Goal: Information Seeking & Learning: Learn about a topic

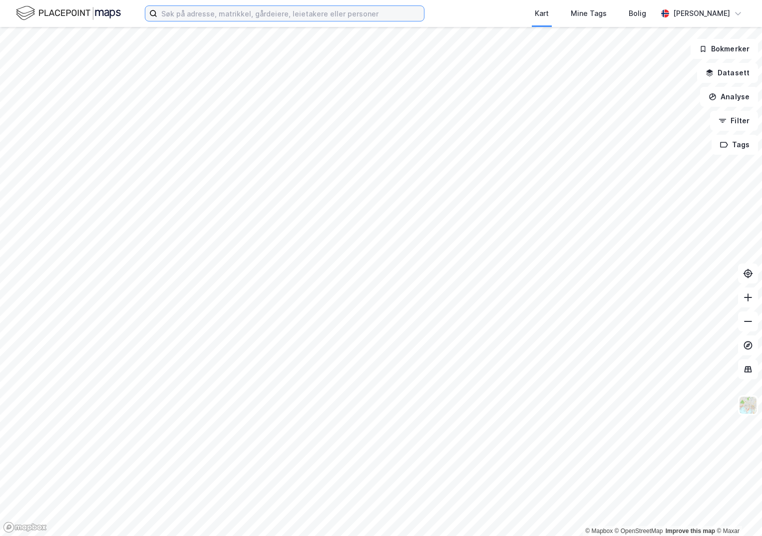
click at [184, 16] on input at bounding box center [290, 13] width 267 height 15
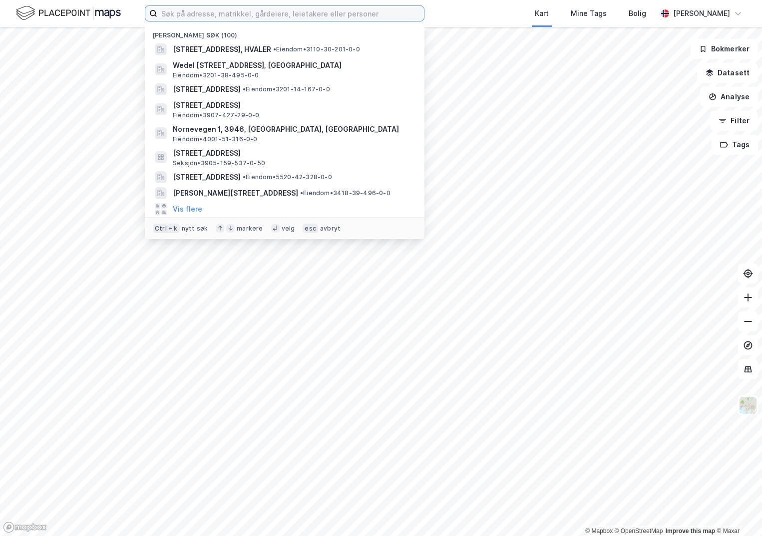
paste input "301-227/173/0/0"
type input "301-227/173/0/0"
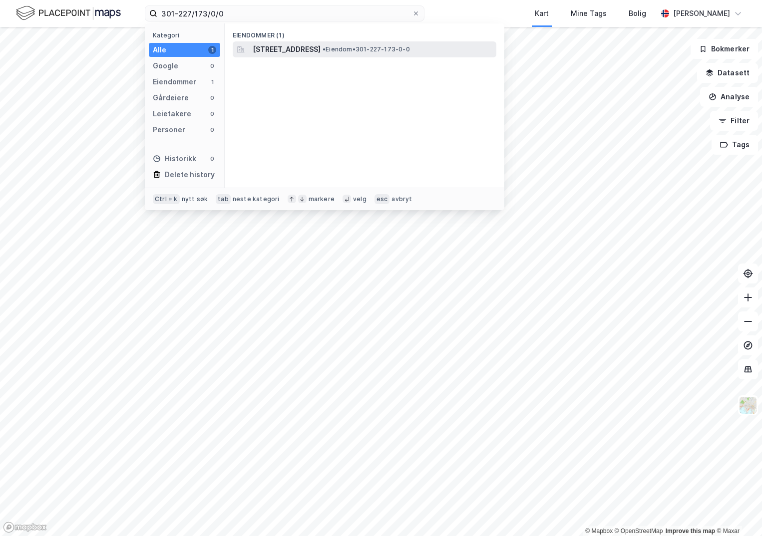
click at [290, 51] on span "[STREET_ADDRESS]" at bounding box center [287, 49] width 68 height 12
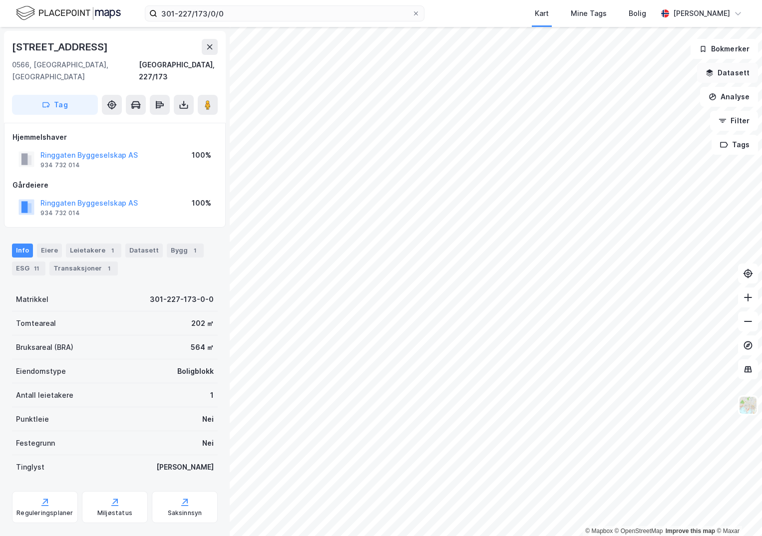
click at [733, 71] on button "Datasett" at bounding box center [727, 73] width 61 height 20
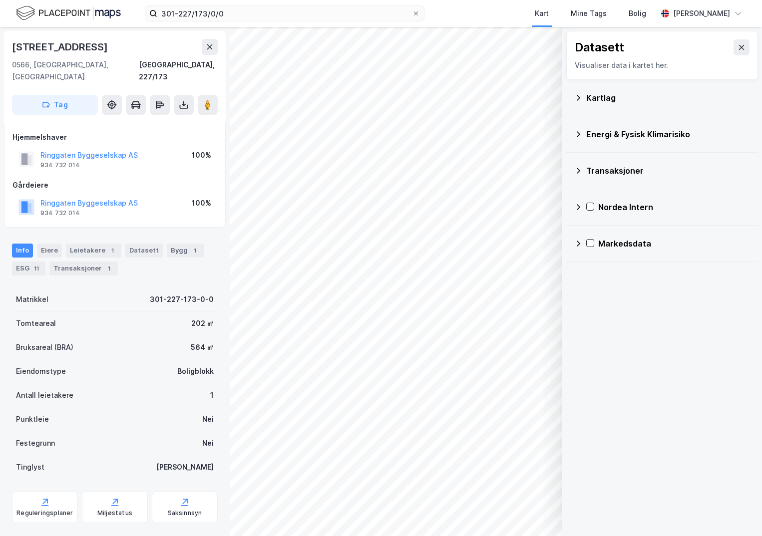
click at [591, 99] on div "Kartlag" at bounding box center [668, 98] width 164 height 12
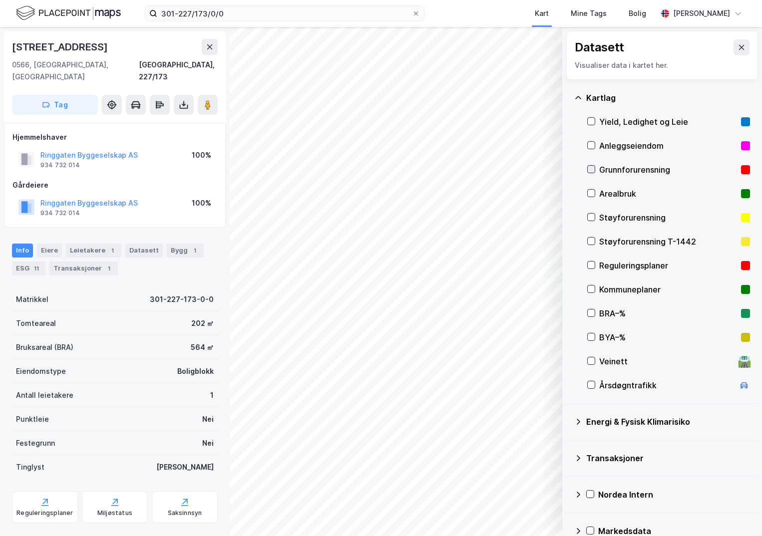
click at [592, 168] on icon at bounding box center [591, 169] width 7 height 7
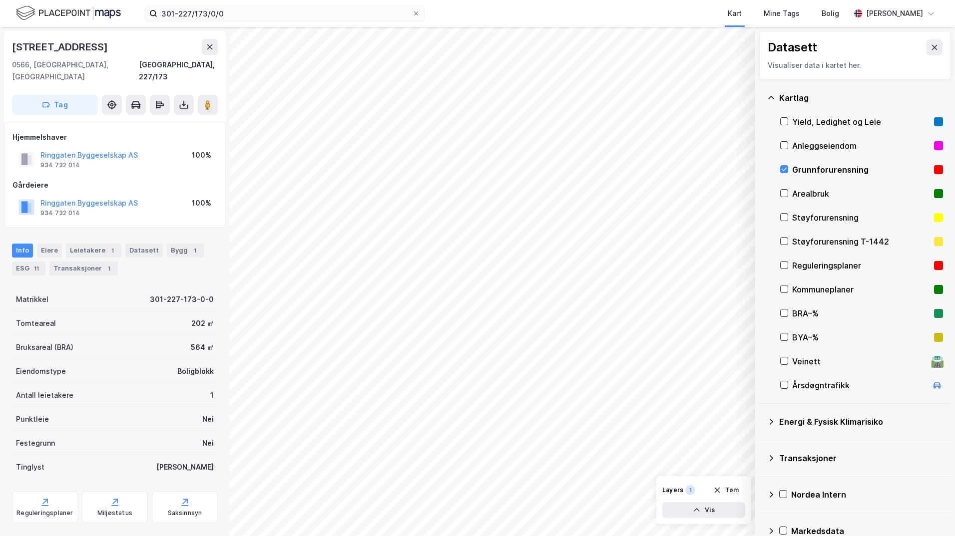
click at [762, 420] on icon at bounding box center [771, 422] width 8 height 8
click at [762, 447] on icon at bounding box center [796, 445] width 7 height 7
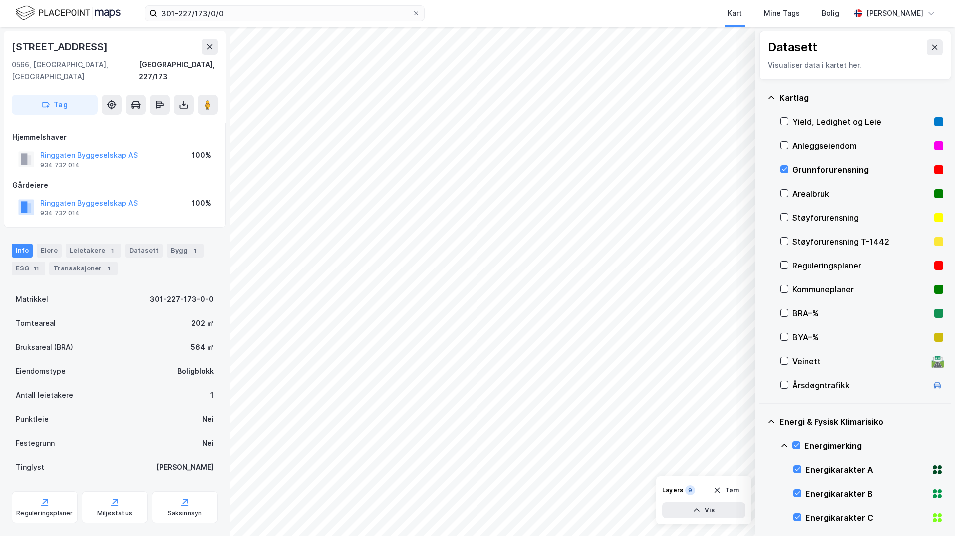
click at [762, 447] on icon at bounding box center [784, 446] width 8 height 8
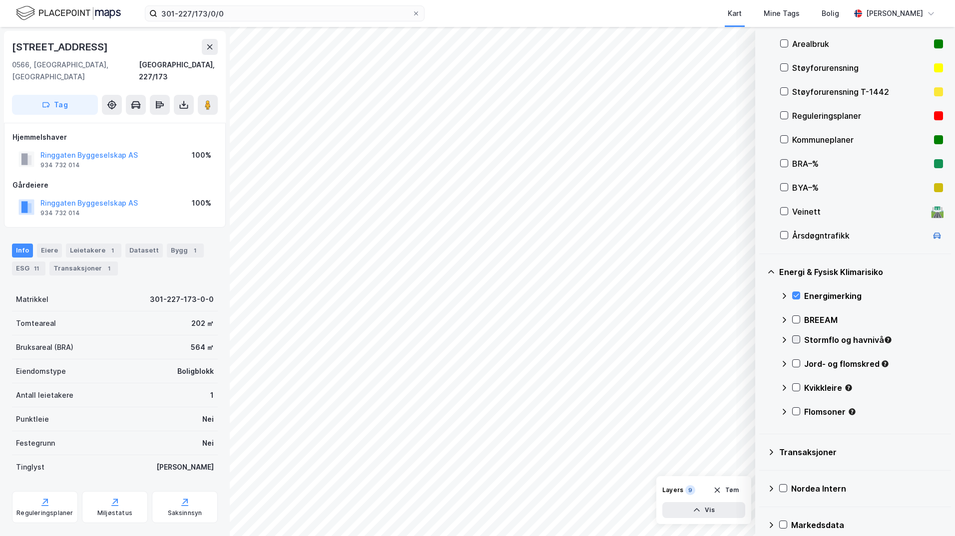
click at [762, 341] on icon at bounding box center [796, 339] width 7 height 7
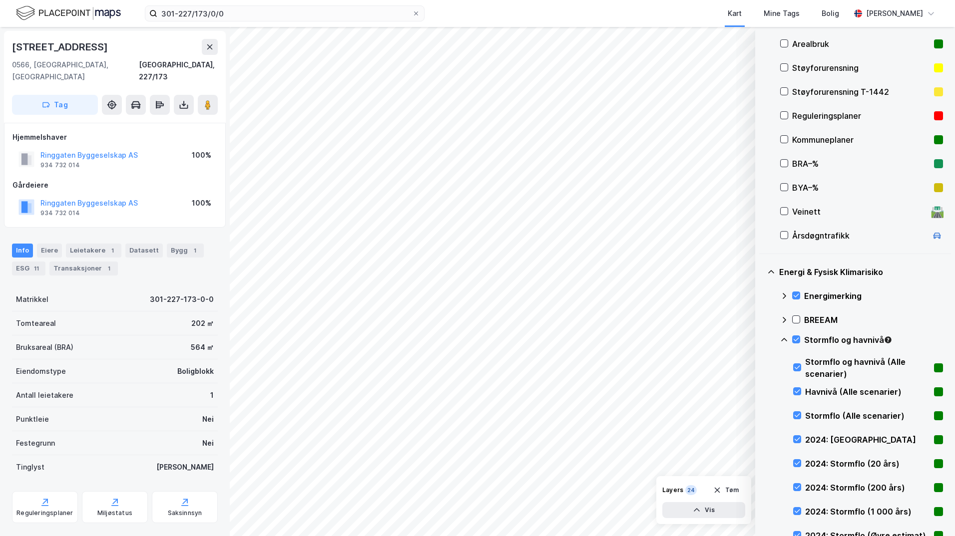
click at [762, 339] on icon at bounding box center [784, 339] width 6 height 3
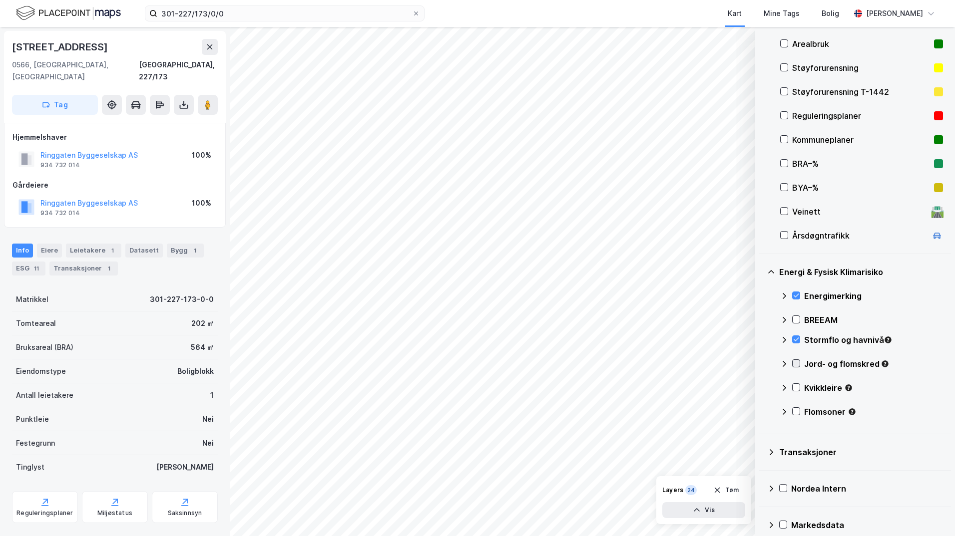
click at [762, 364] on icon at bounding box center [796, 363] width 5 height 3
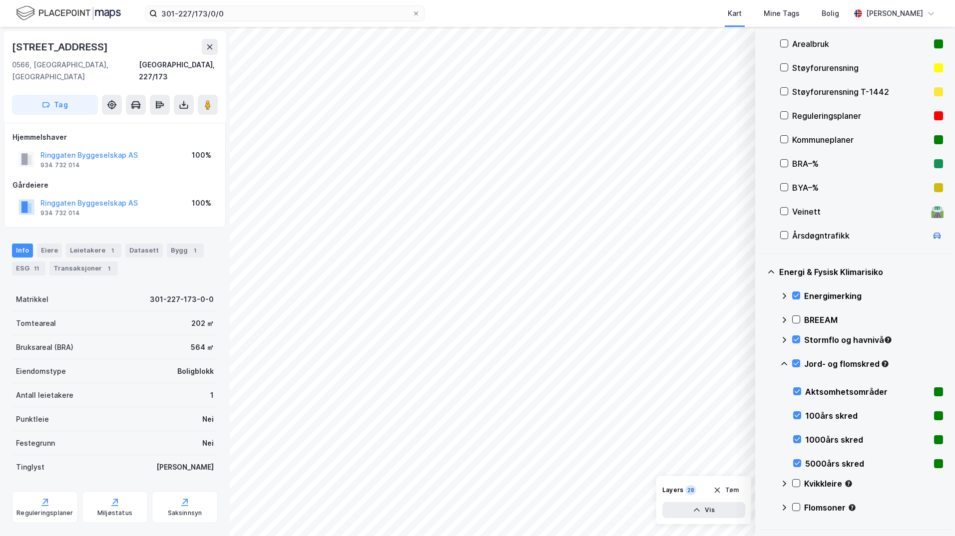
click at [762, 364] on icon at bounding box center [784, 364] width 8 height 8
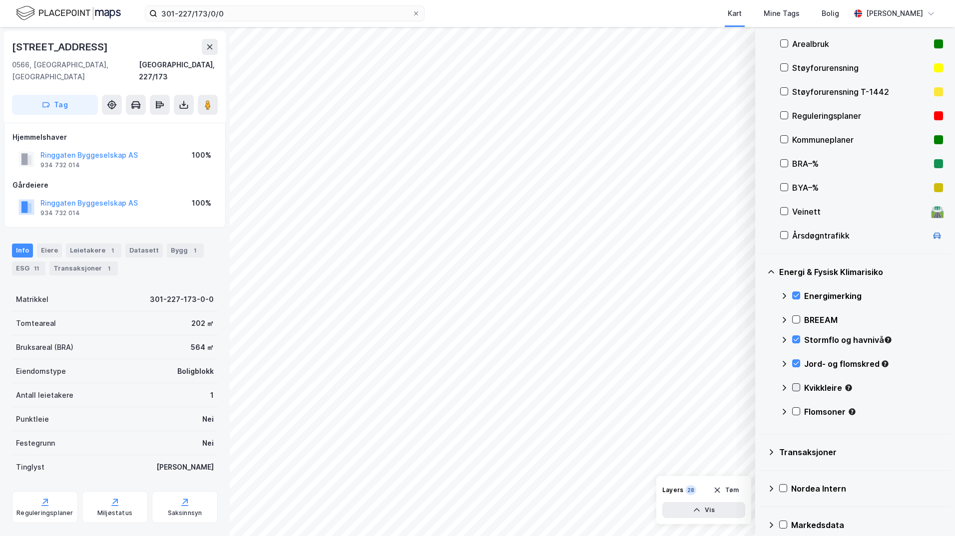
click at [762, 387] on icon at bounding box center [796, 387] width 5 height 3
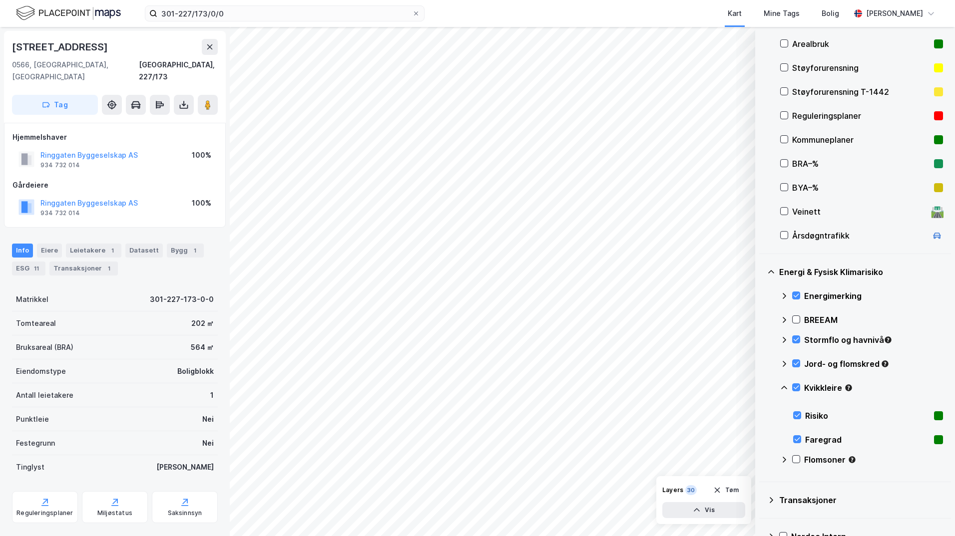
click at [762, 387] on icon at bounding box center [784, 388] width 8 height 8
click at [762, 413] on icon at bounding box center [796, 411] width 5 height 3
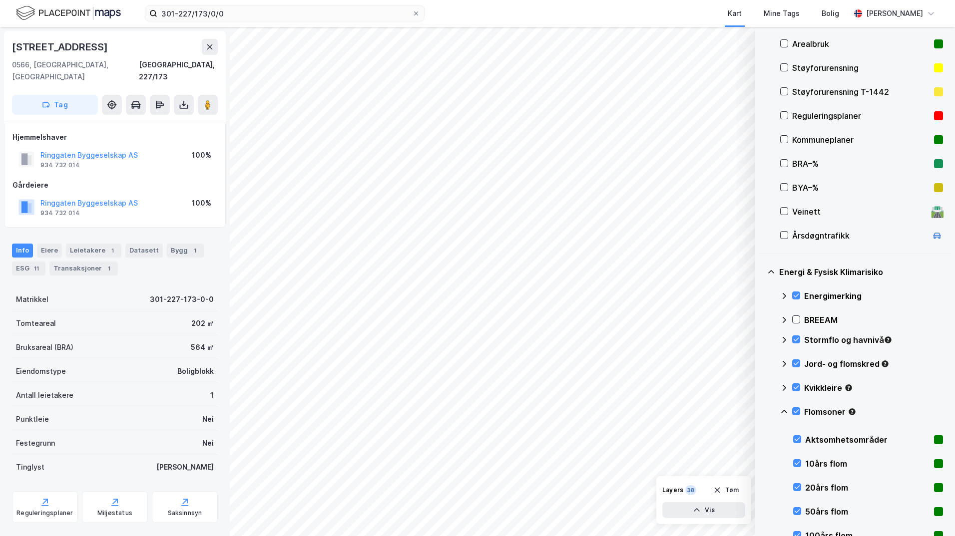
click at [762, 412] on icon at bounding box center [784, 411] width 6 height 3
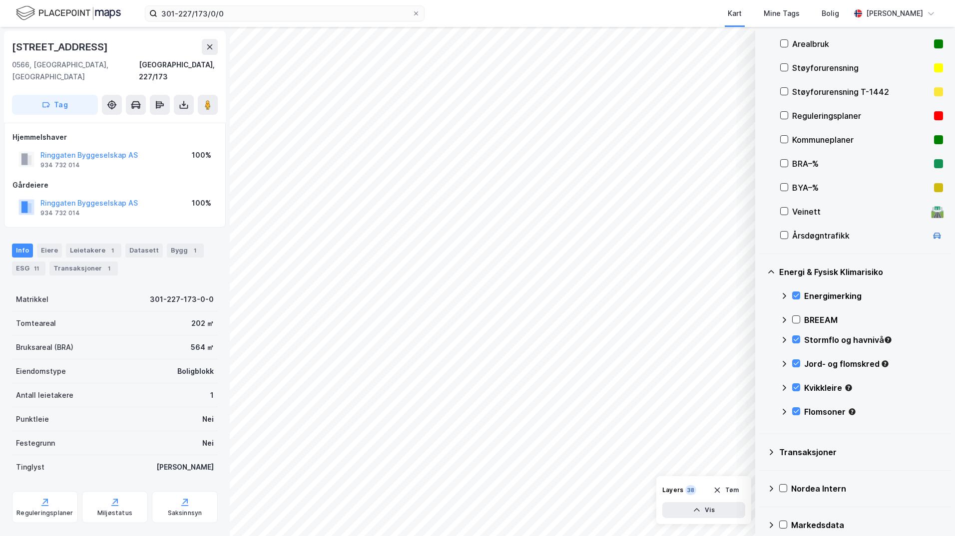
scroll to position [100, 0]
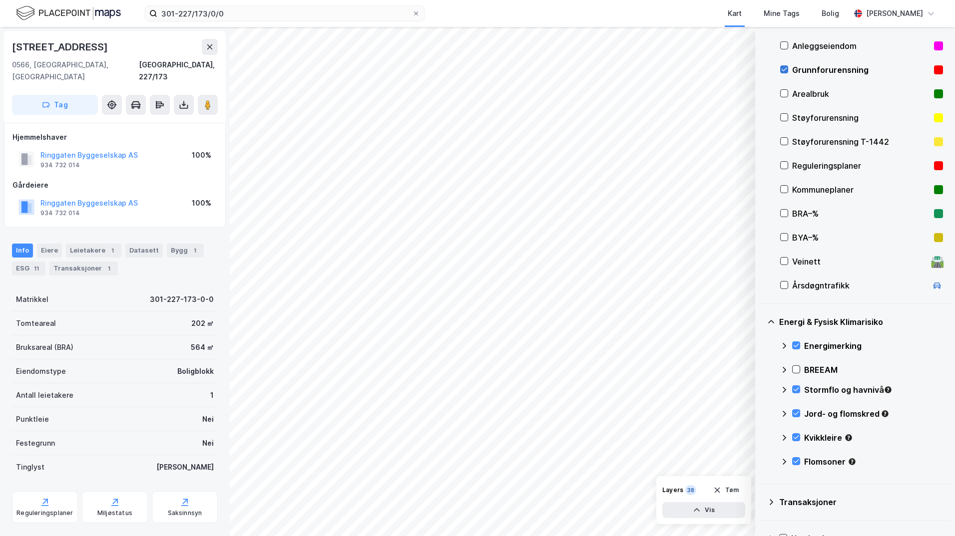
click at [762, 69] on icon at bounding box center [784, 69] width 7 height 7
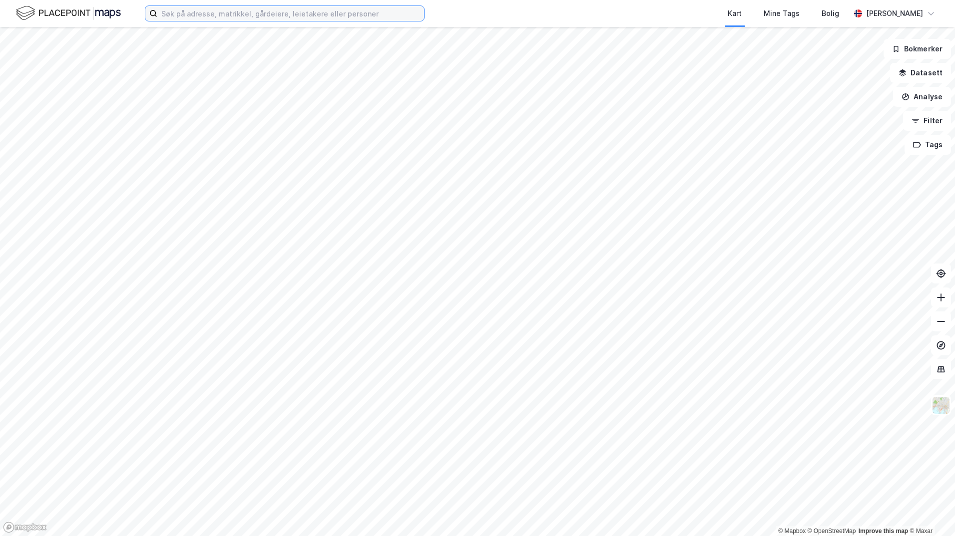
click at [230, 11] on input at bounding box center [290, 13] width 267 height 15
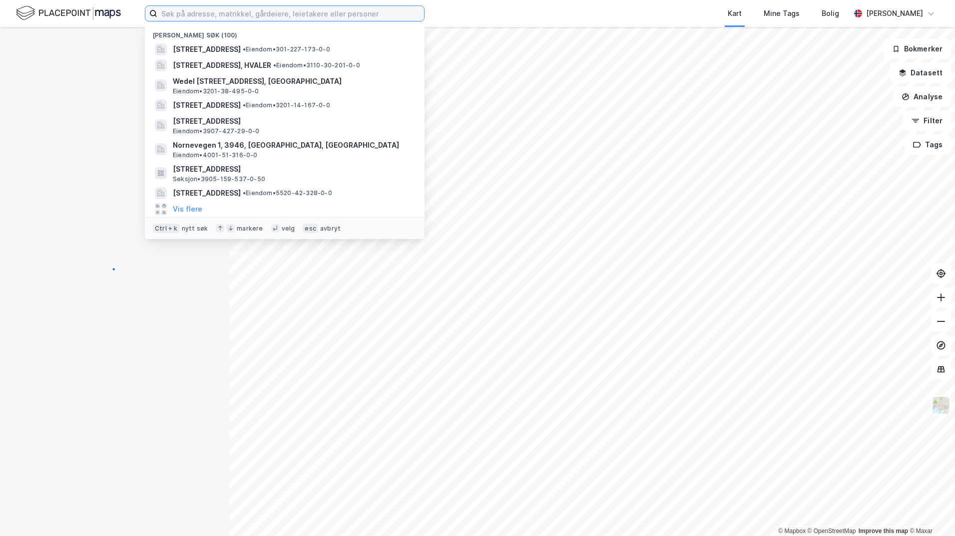
paste input "5530-243/188/0/0"
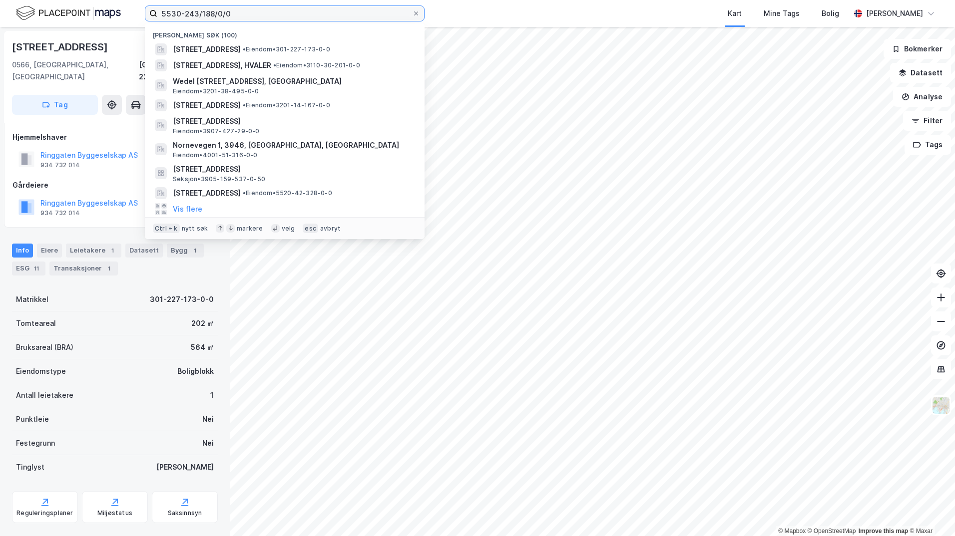
type input "5530-243/188/0/0"
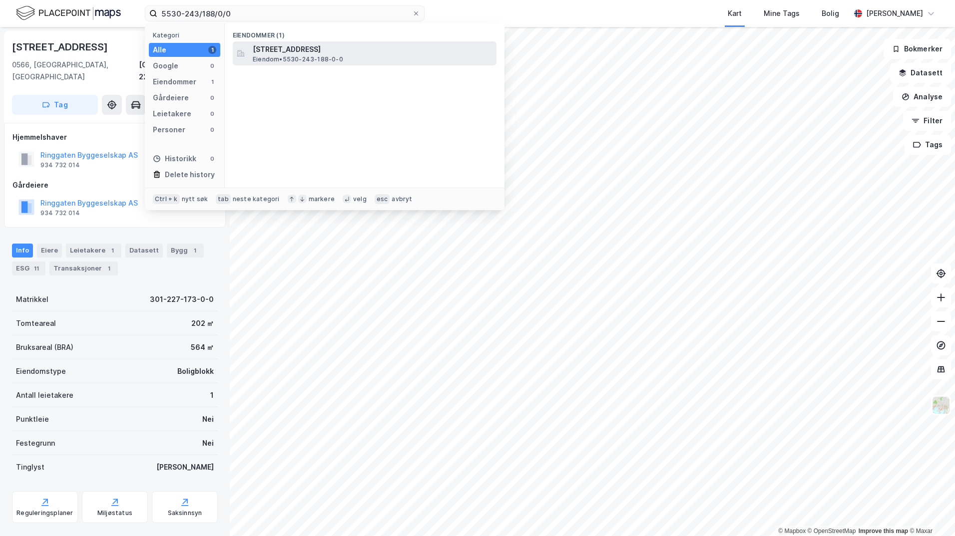
click at [281, 51] on span "[STREET_ADDRESS]" at bounding box center [373, 49] width 240 height 12
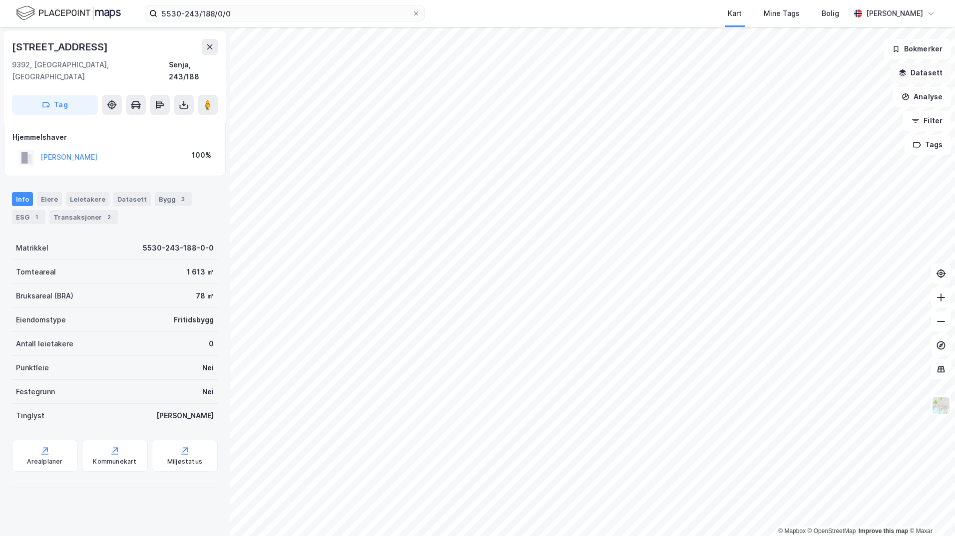
click at [918, 77] on button "Datasett" at bounding box center [920, 73] width 61 height 20
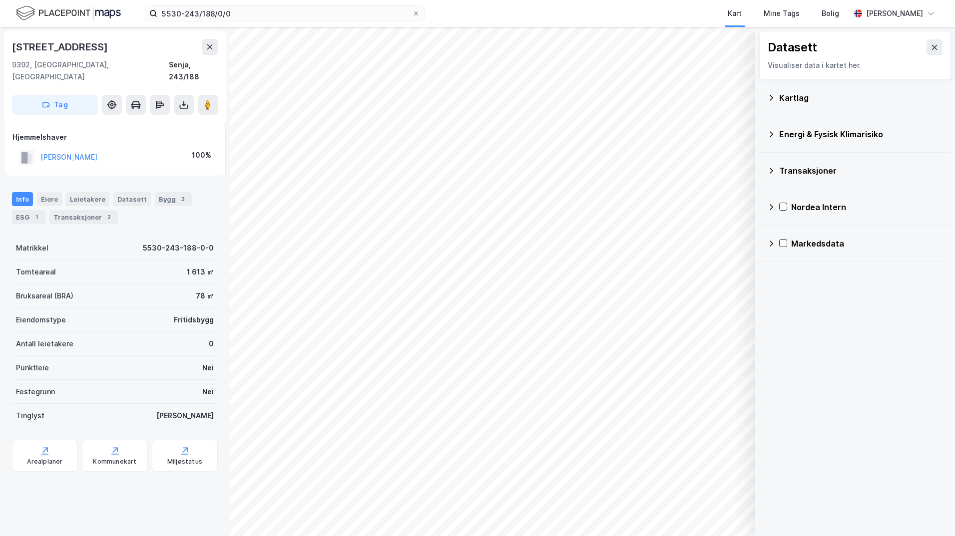
click at [778, 95] on div "Kartlag" at bounding box center [855, 98] width 176 height 24
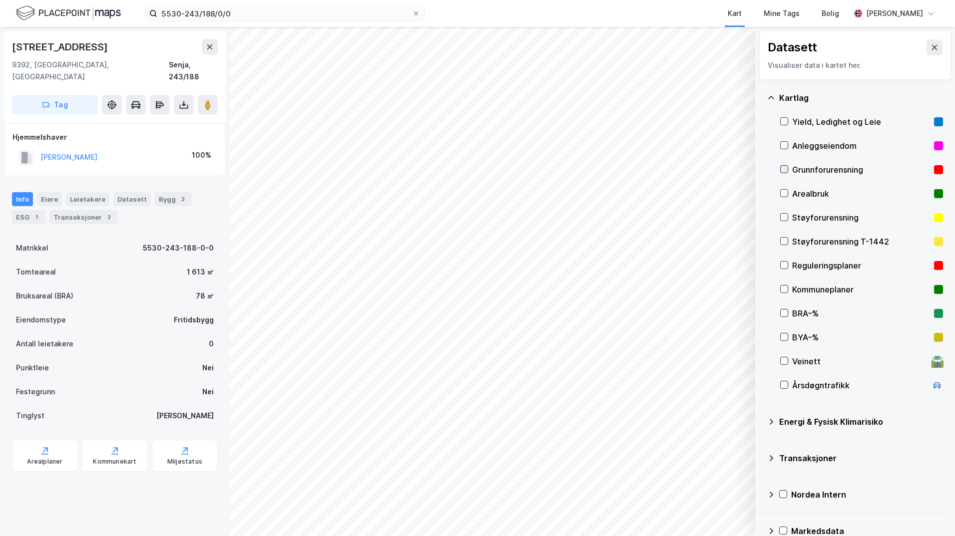
click at [784, 166] on icon at bounding box center [784, 169] width 7 height 7
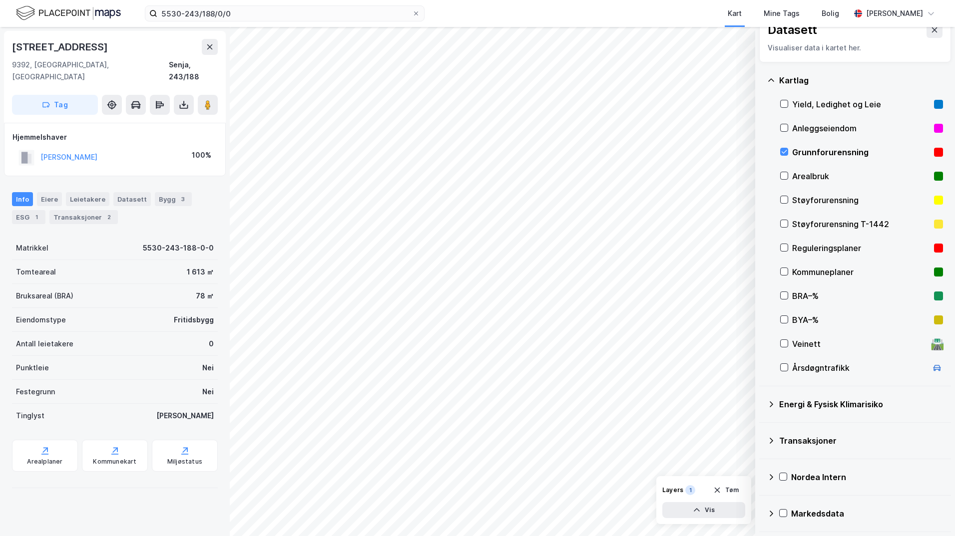
click at [775, 407] on icon at bounding box center [771, 405] width 8 height 8
click at [800, 427] on div "Energimerking" at bounding box center [861, 428] width 163 height 24
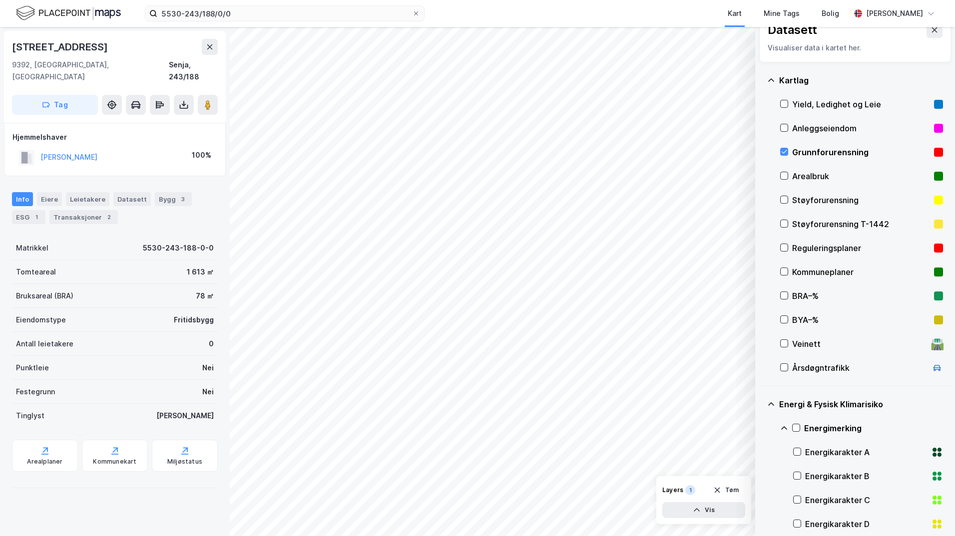
click at [783, 428] on icon at bounding box center [784, 427] width 6 height 3
drag, startPoint x: 797, startPoint y: 426, endPoint x: 790, endPoint y: 426, distance: 7.0
click at [798, 426] on icon at bounding box center [796, 427] width 7 height 7
click at [785, 427] on icon at bounding box center [784, 427] width 6 height 3
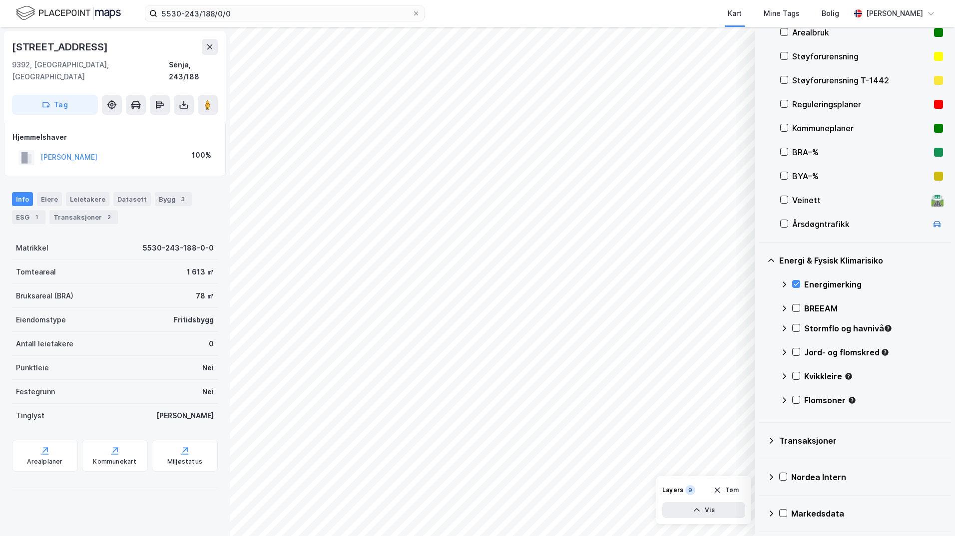
click at [799, 332] on div at bounding box center [796, 328] width 8 height 8
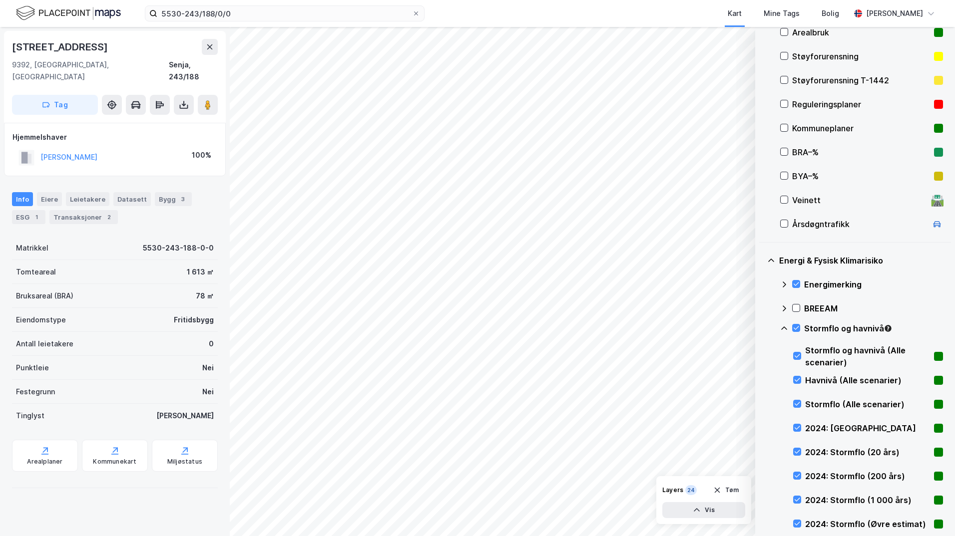
click at [784, 329] on icon at bounding box center [784, 329] width 8 height 8
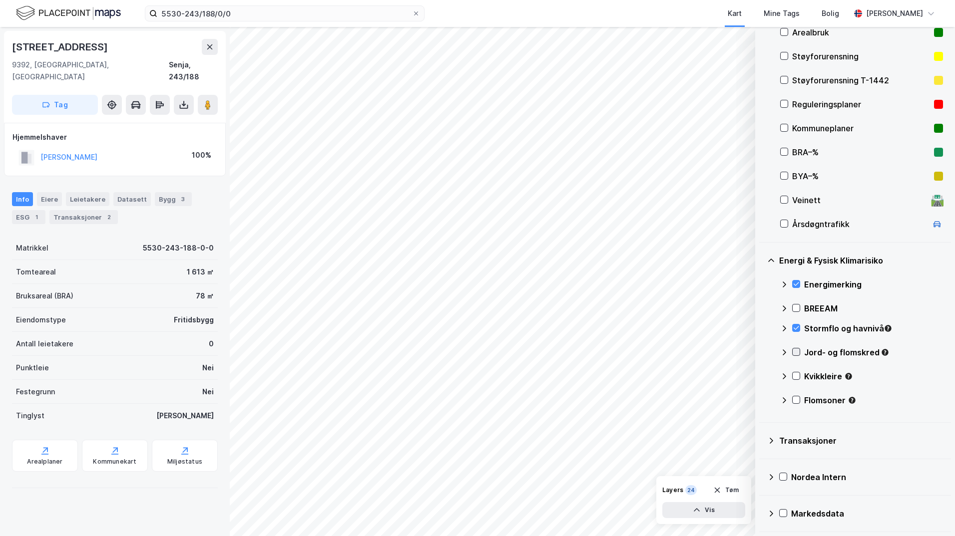
click at [796, 351] on icon at bounding box center [796, 352] width 7 height 7
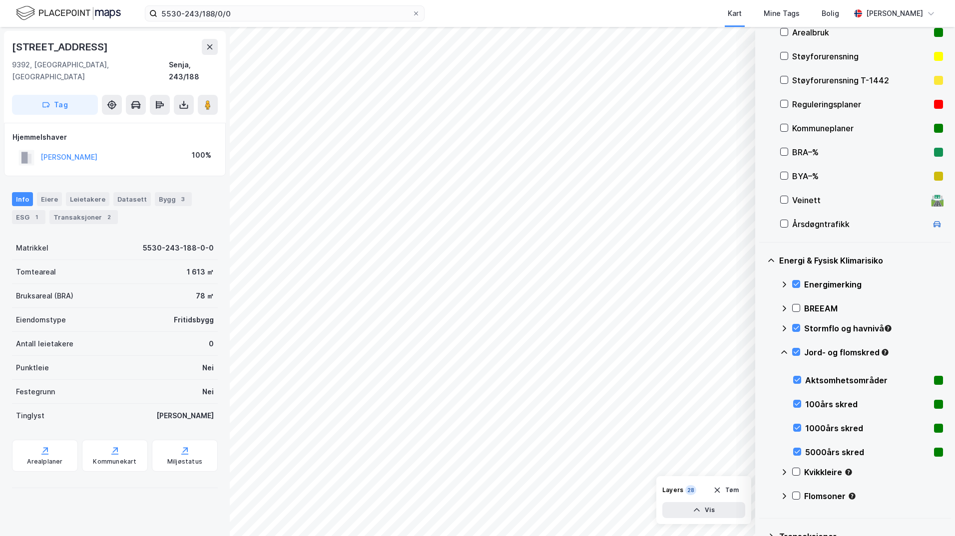
click at [786, 353] on icon at bounding box center [784, 353] width 8 height 8
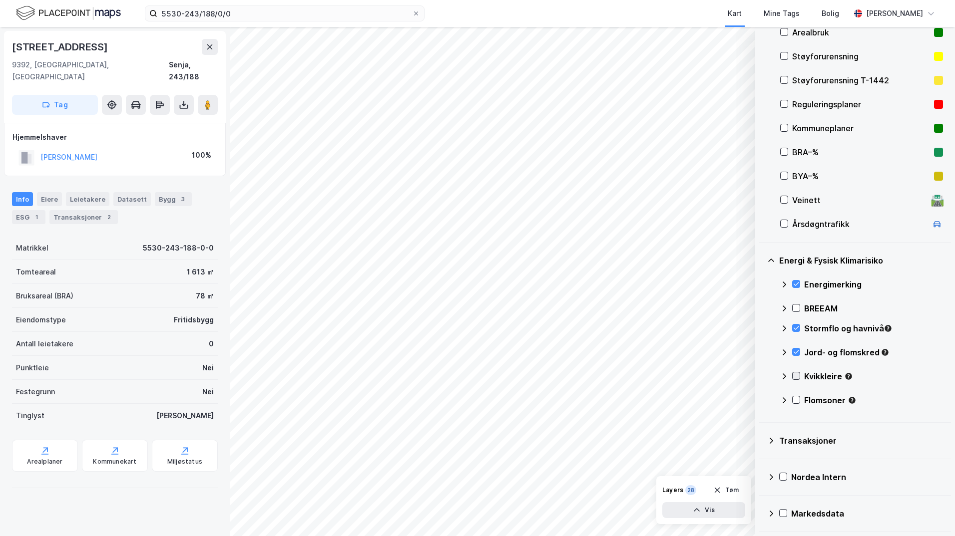
click at [797, 377] on icon at bounding box center [796, 376] width 7 height 7
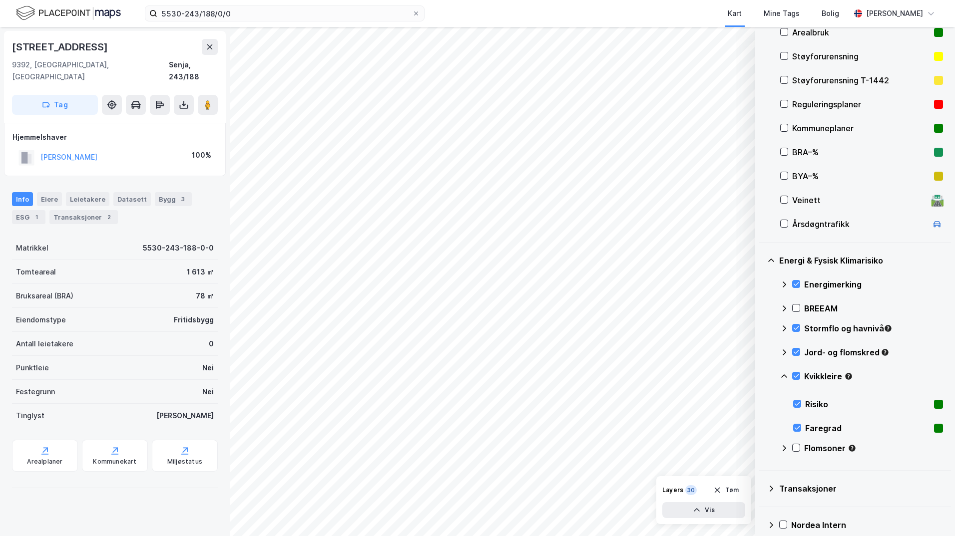
click at [783, 378] on icon at bounding box center [784, 377] width 8 height 8
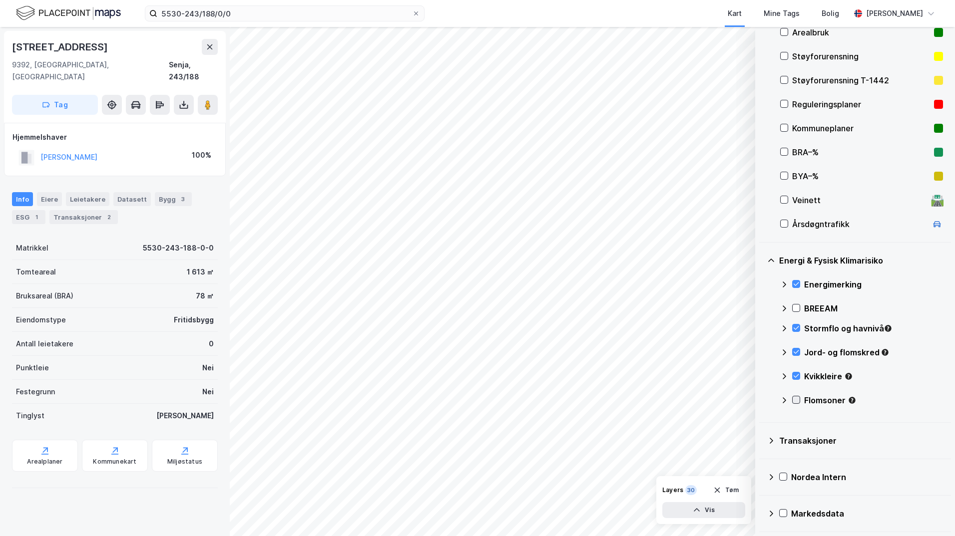
click at [796, 400] on icon at bounding box center [796, 400] width 7 height 7
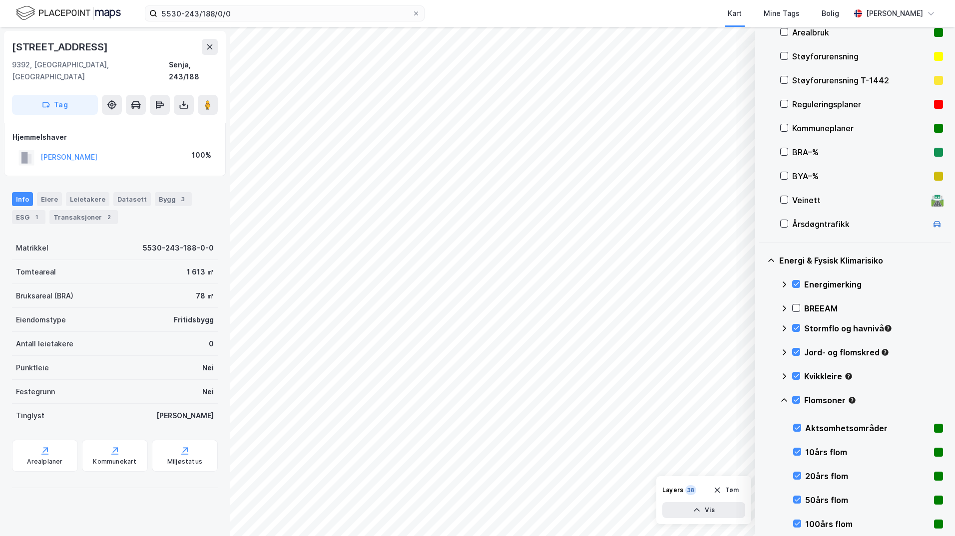
click at [782, 402] on icon at bounding box center [784, 401] width 8 height 8
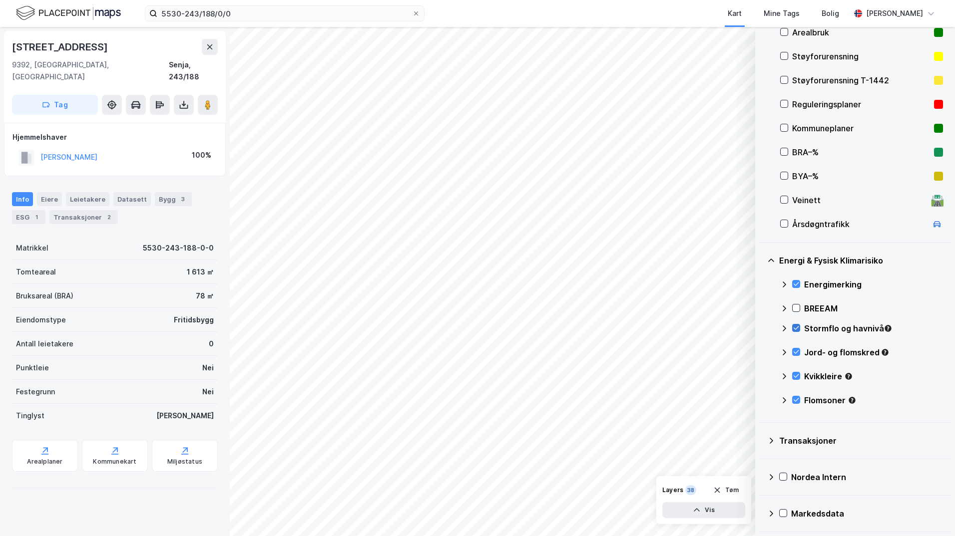
click at [799, 329] on icon at bounding box center [796, 328] width 7 height 7
click at [800, 401] on div at bounding box center [796, 400] width 8 height 8
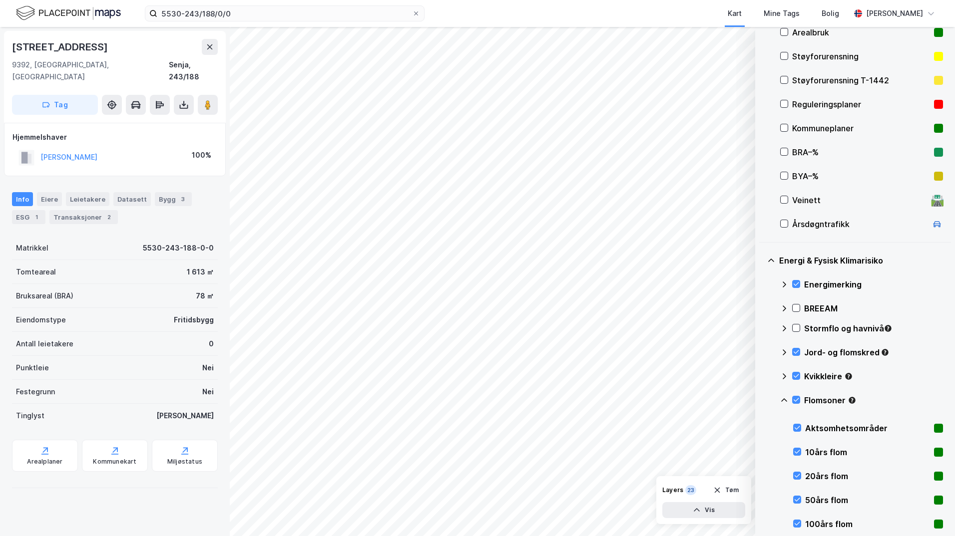
click at [787, 399] on icon at bounding box center [784, 401] width 8 height 8
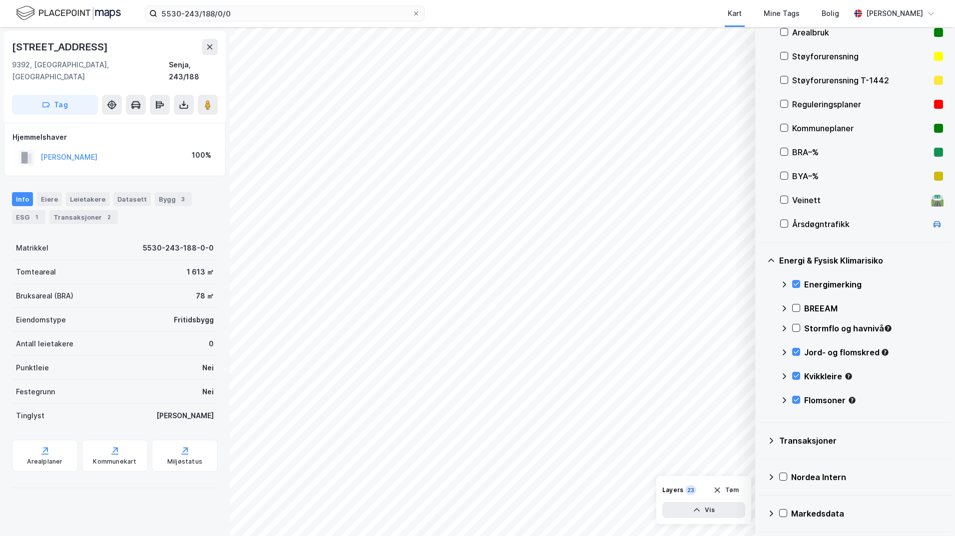
click at [797, 324] on div "Stormflo og havnivå" at bounding box center [861, 333] width 163 height 24
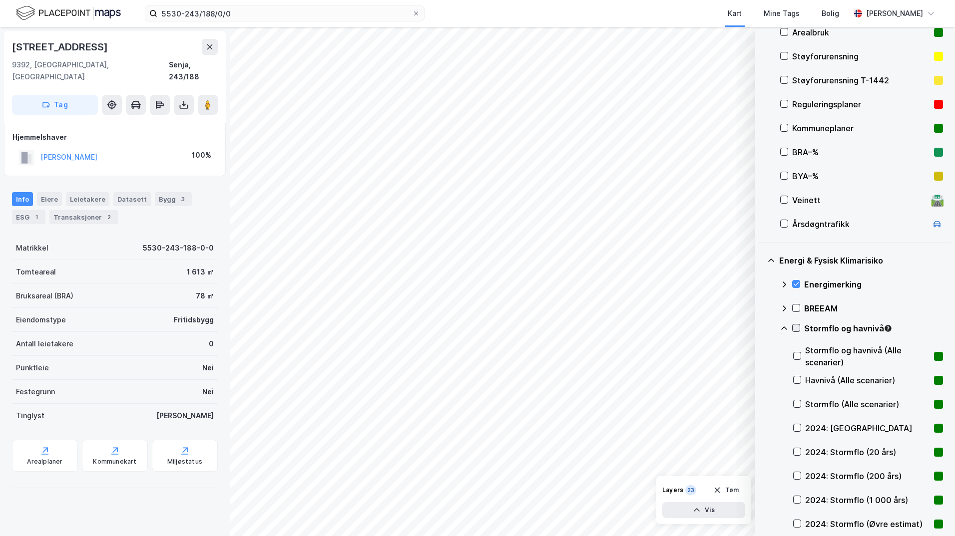
click at [798, 328] on icon at bounding box center [796, 328] width 7 height 7
click at [785, 328] on icon at bounding box center [784, 328] width 6 height 3
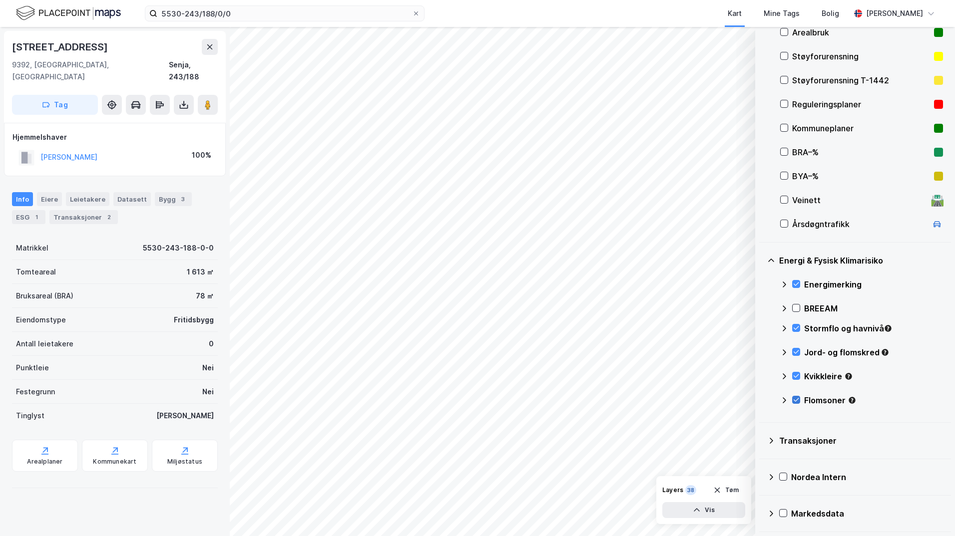
click at [800, 400] on div at bounding box center [796, 400] width 8 height 8
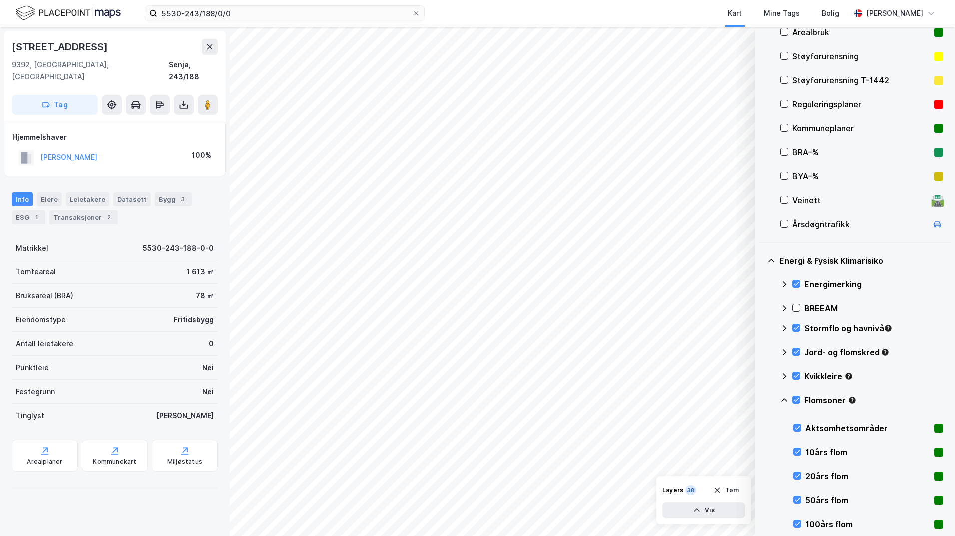
click at [787, 400] on icon at bounding box center [784, 401] width 8 height 8
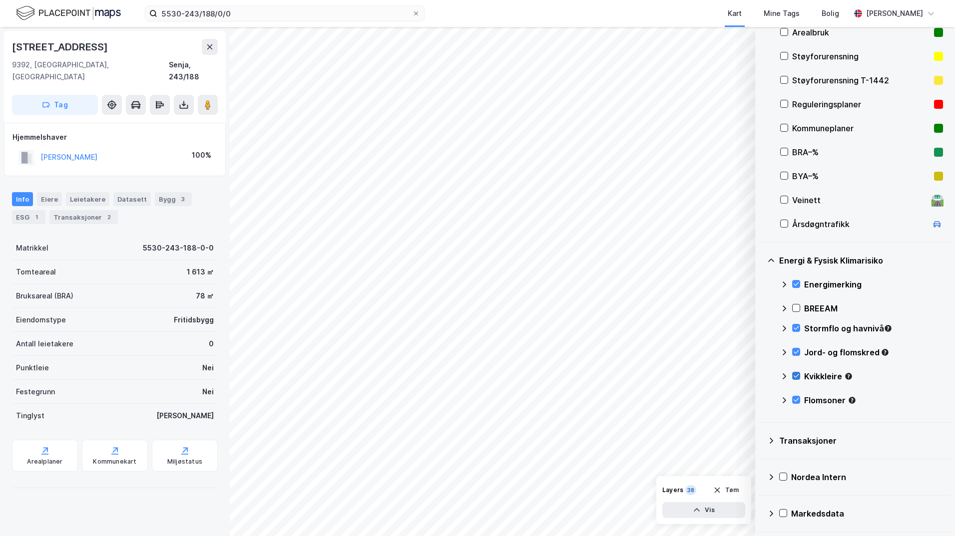
click at [797, 376] on icon at bounding box center [796, 376] width 5 height 3
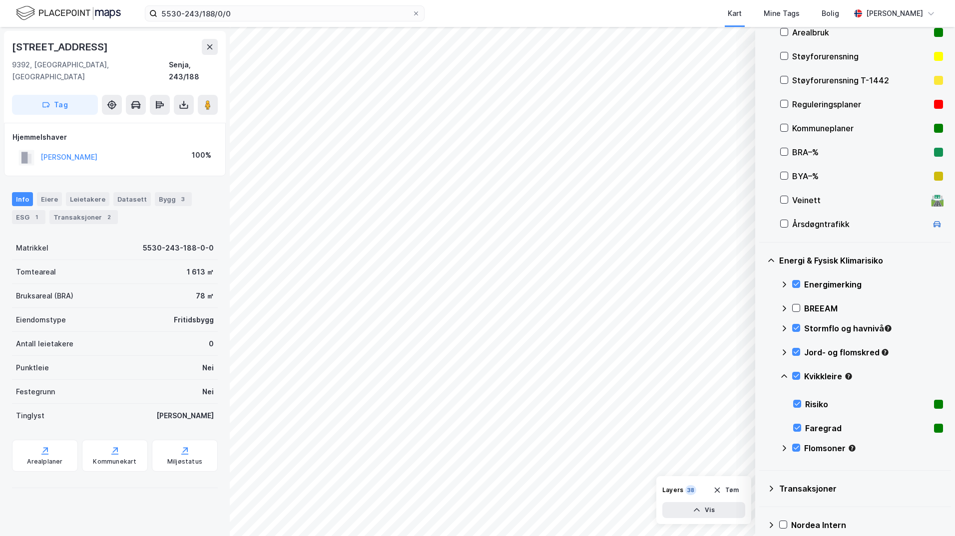
click at [787, 376] on icon at bounding box center [784, 377] width 8 height 8
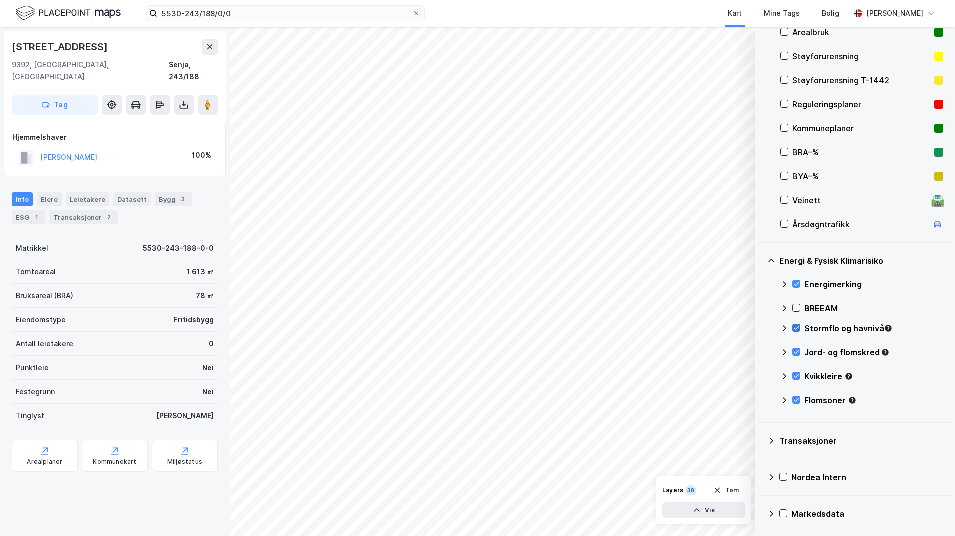
click at [795, 328] on icon at bounding box center [796, 328] width 7 height 7
click at [797, 375] on icon at bounding box center [796, 376] width 7 height 7
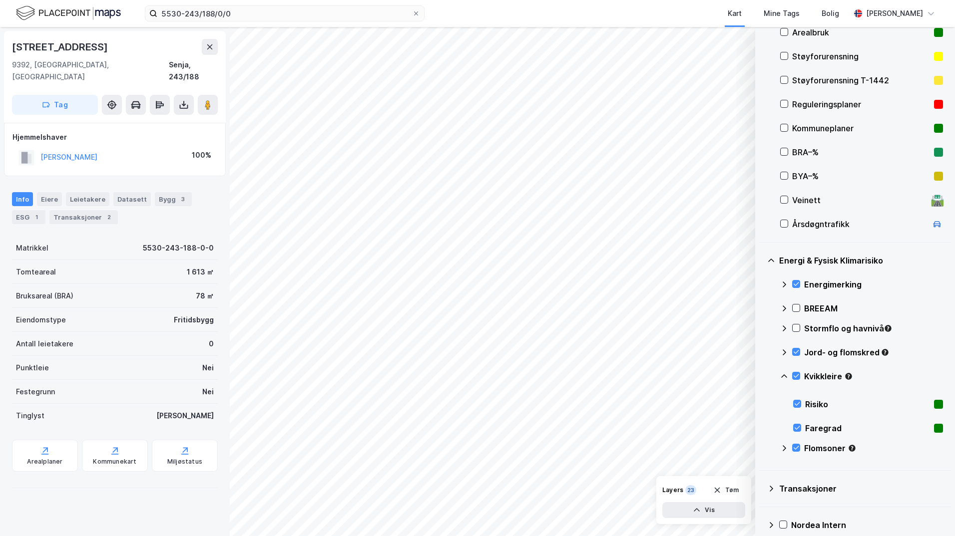
click at [785, 373] on icon at bounding box center [784, 377] width 8 height 8
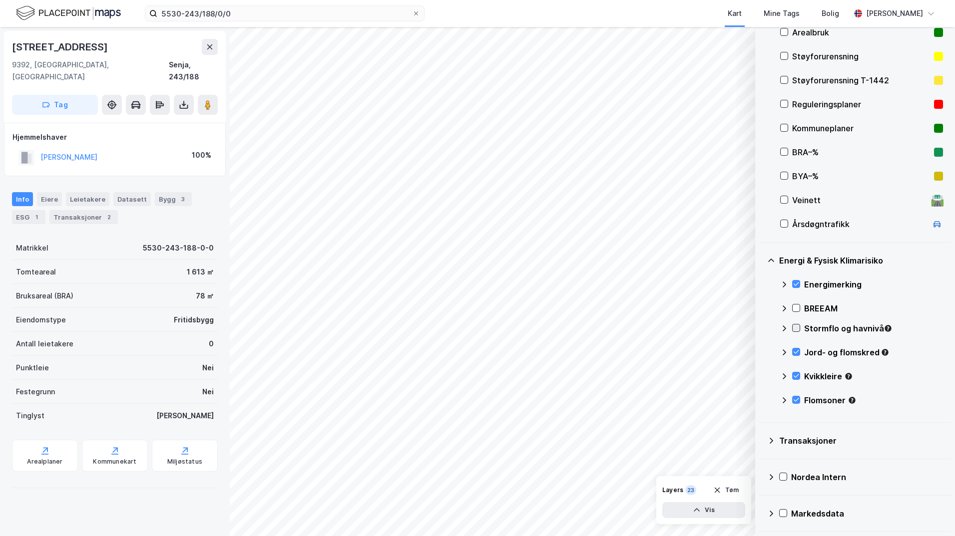
click at [796, 327] on icon at bounding box center [796, 328] width 7 height 7
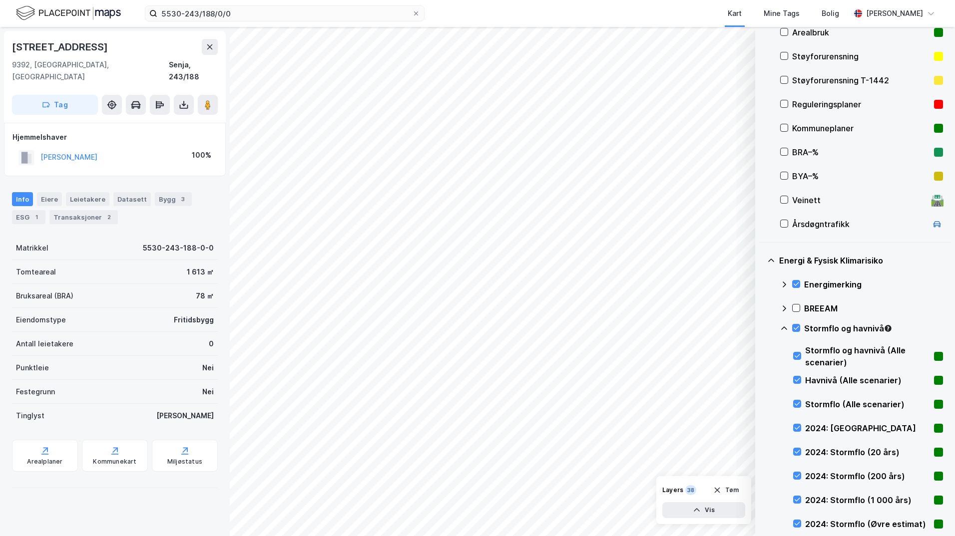
click at [785, 328] on icon at bounding box center [784, 329] width 8 height 8
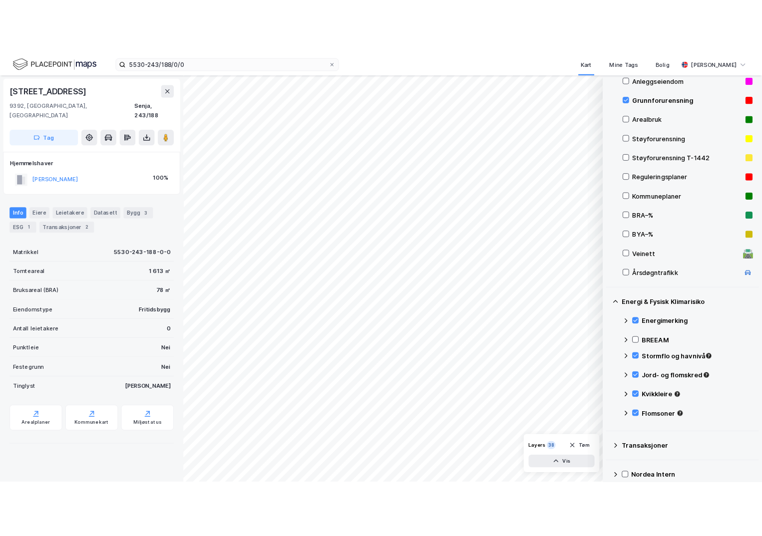
scroll to position [61, 0]
